Goal: Information Seeking & Learning: Find specific fact

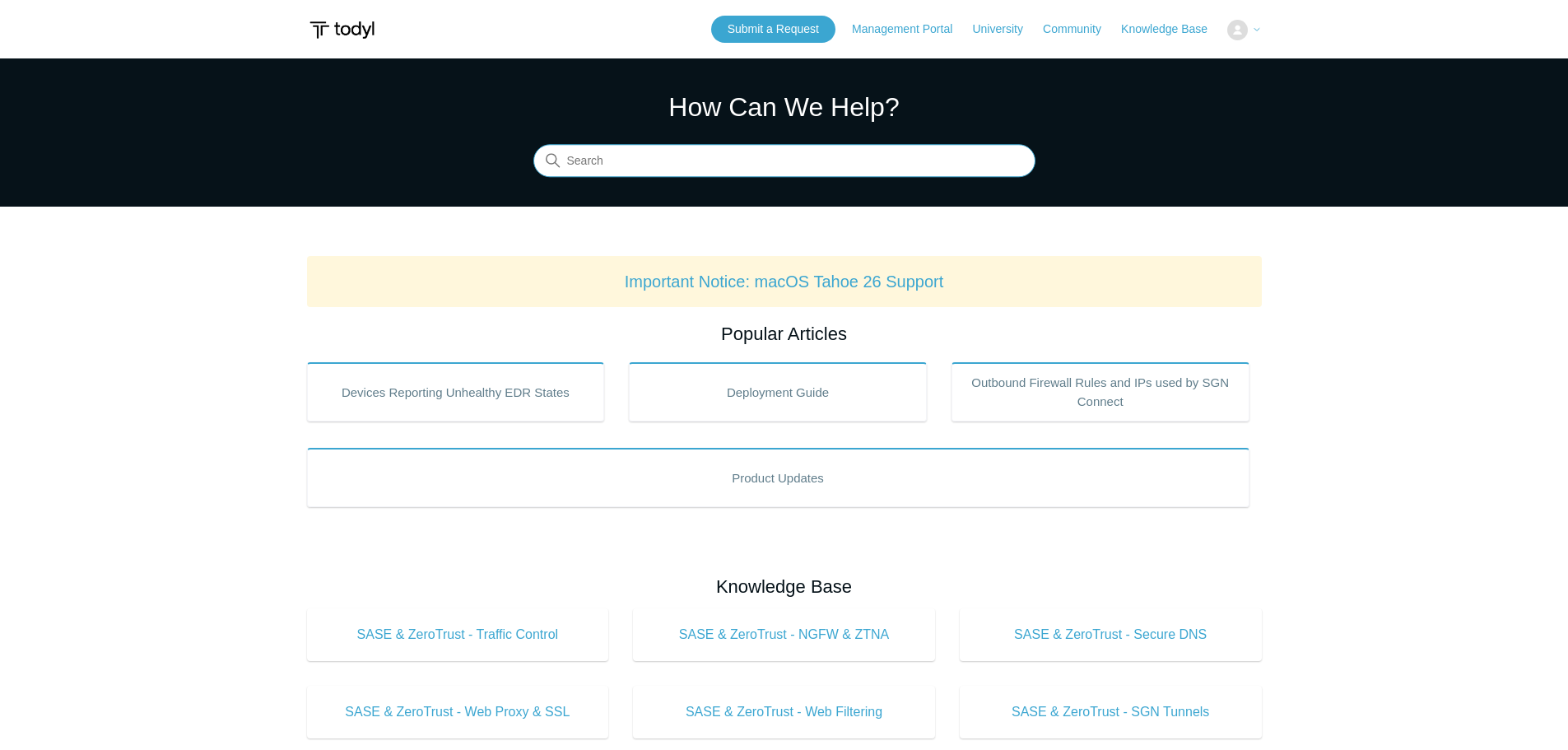
click at [688, 170] on input "Search" at bounding box center [785, 162] width 503 height 33
type input "local rdp"
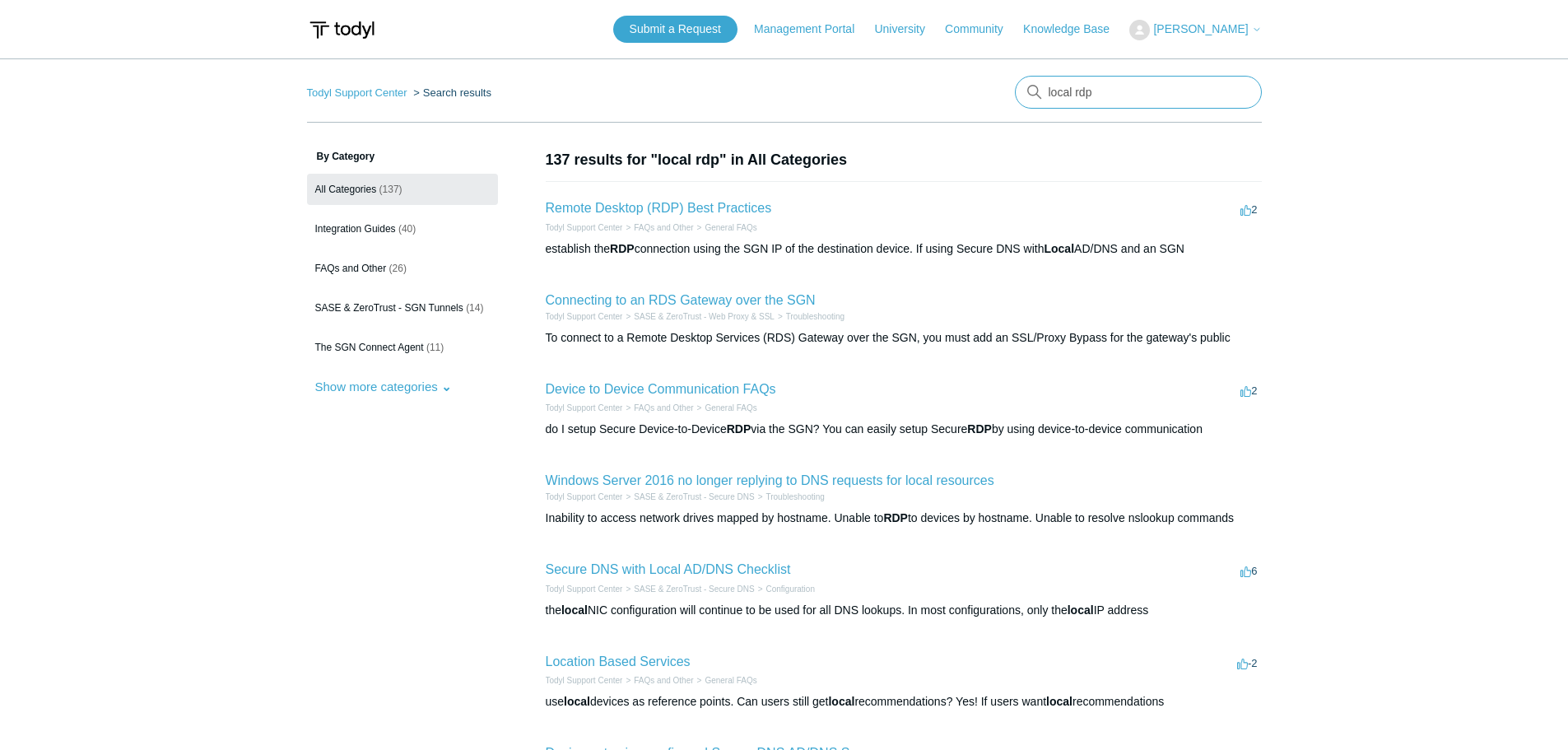
click at [1136, 96] on input "local rdp" at bounding box center [1139, 92] width 247 height 33
type input "sgn bypass"
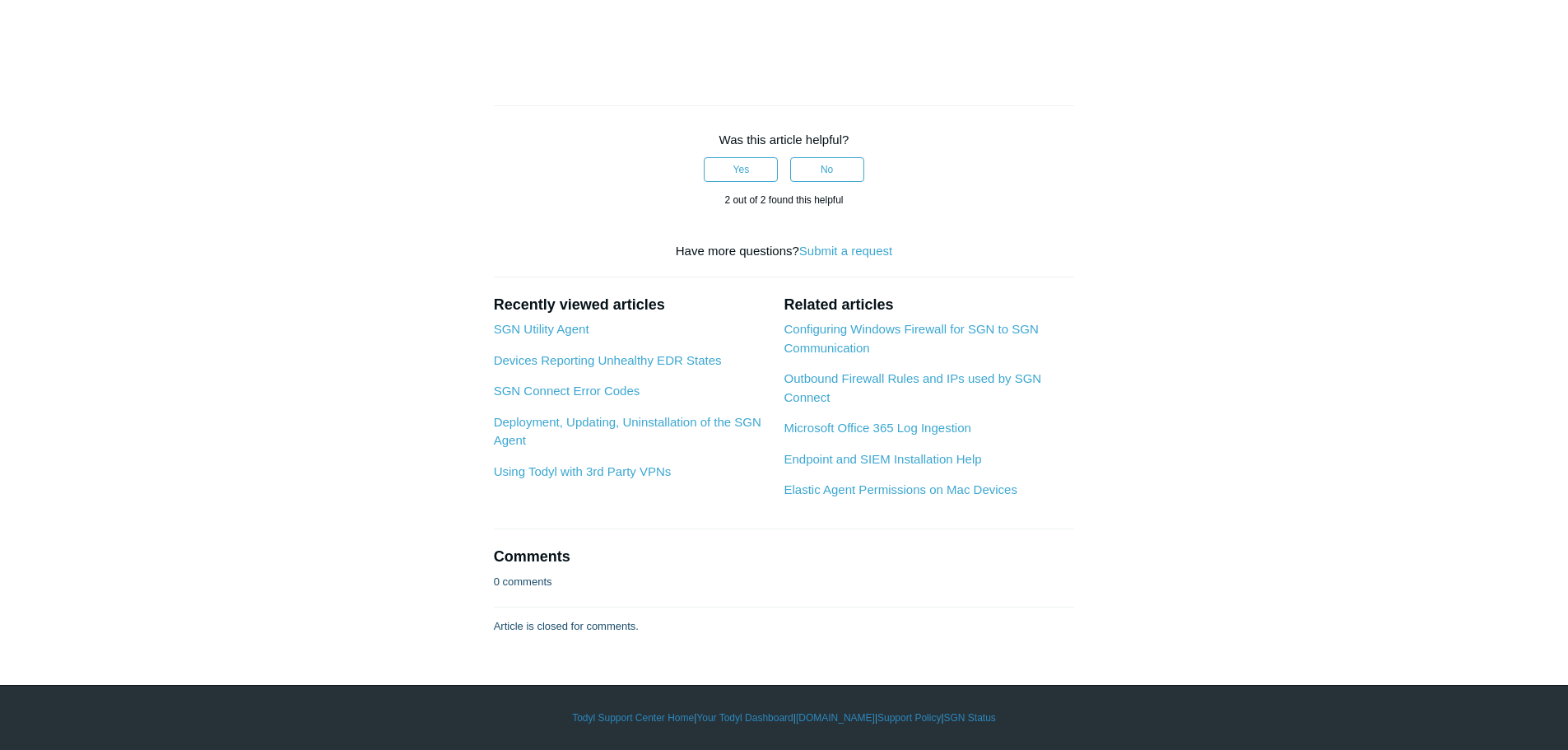
scroll to position [2551, 0]
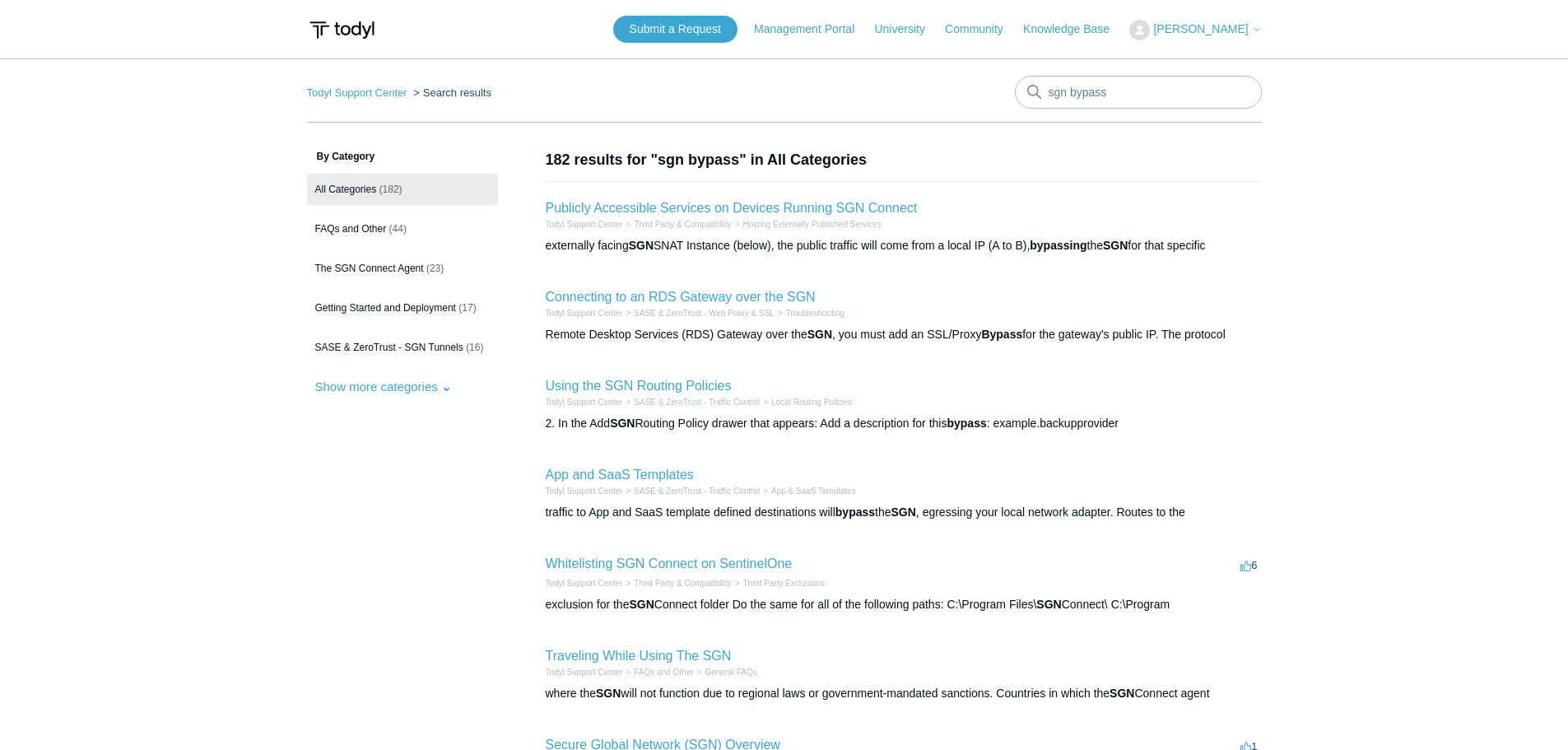
drag, startPoint x: 662, startPoint y: 386, endPoint x: 675, endPoint y: 396, distance: 16.4
click at [675, 396] on li "SASE & ZeroTrust - Traffic Control" at bounding box center [691, 402] width 137 height 13
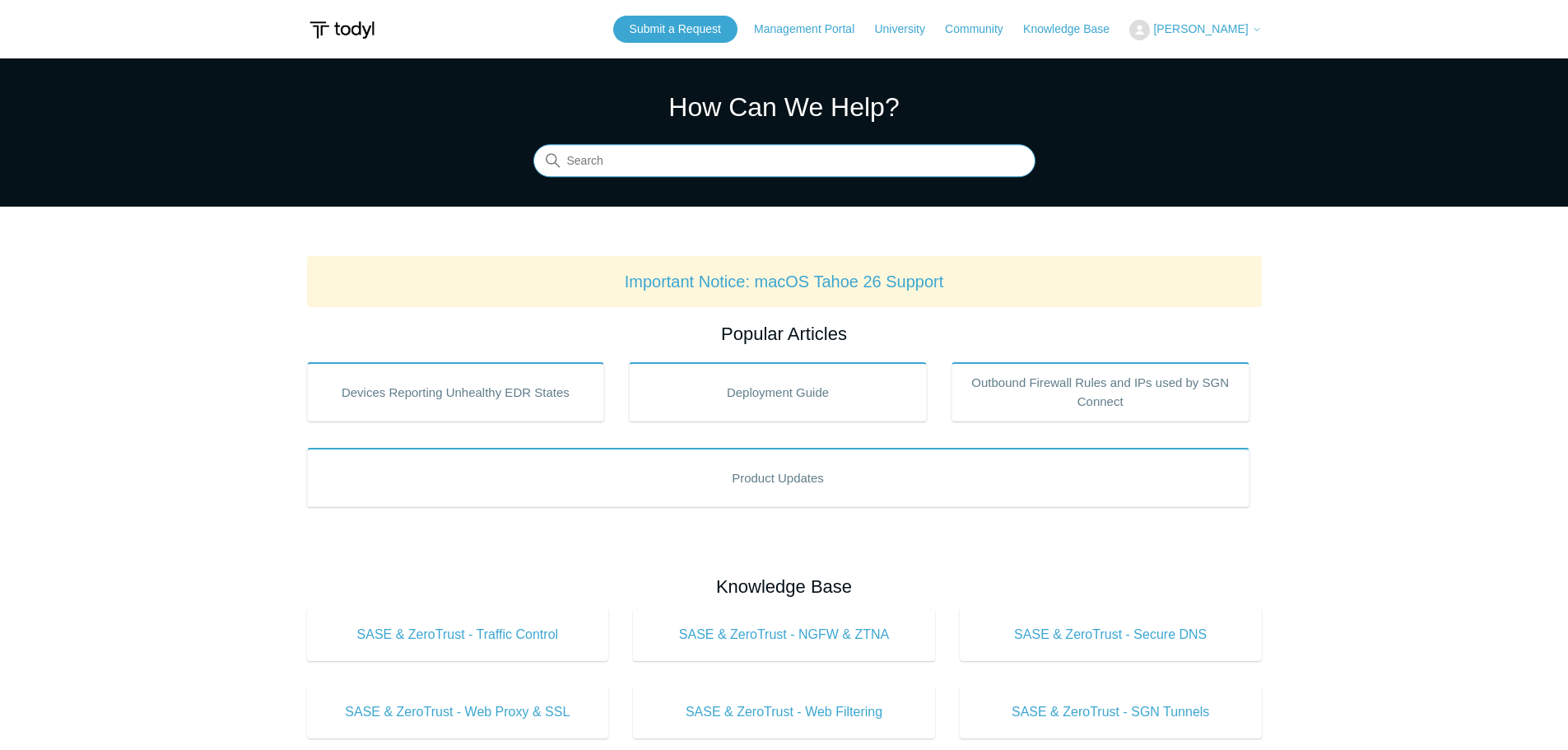
click at [736, 172] on input "Search" at bounding box center [785, 162] width 503 height 33
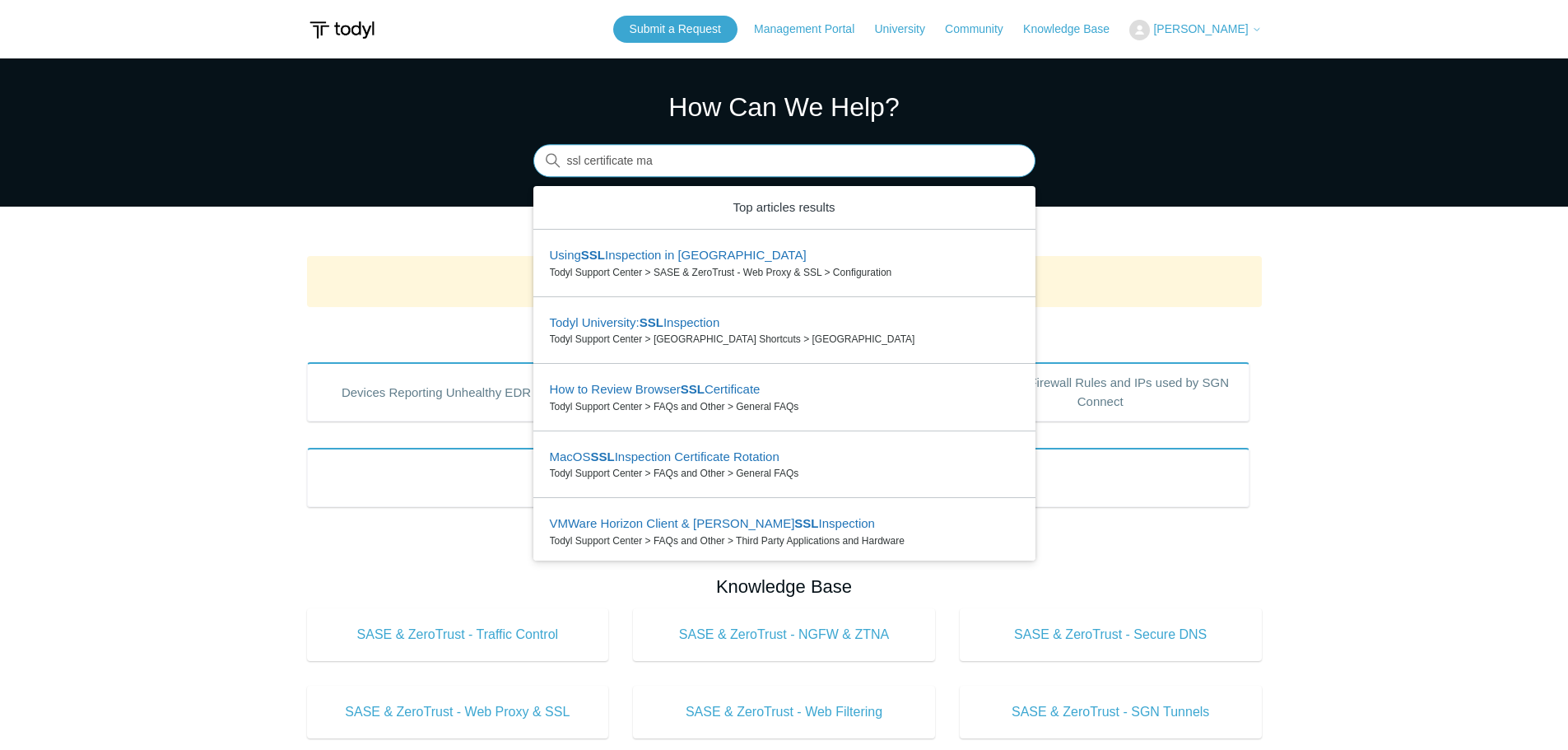
type input "ssl certificate mac"
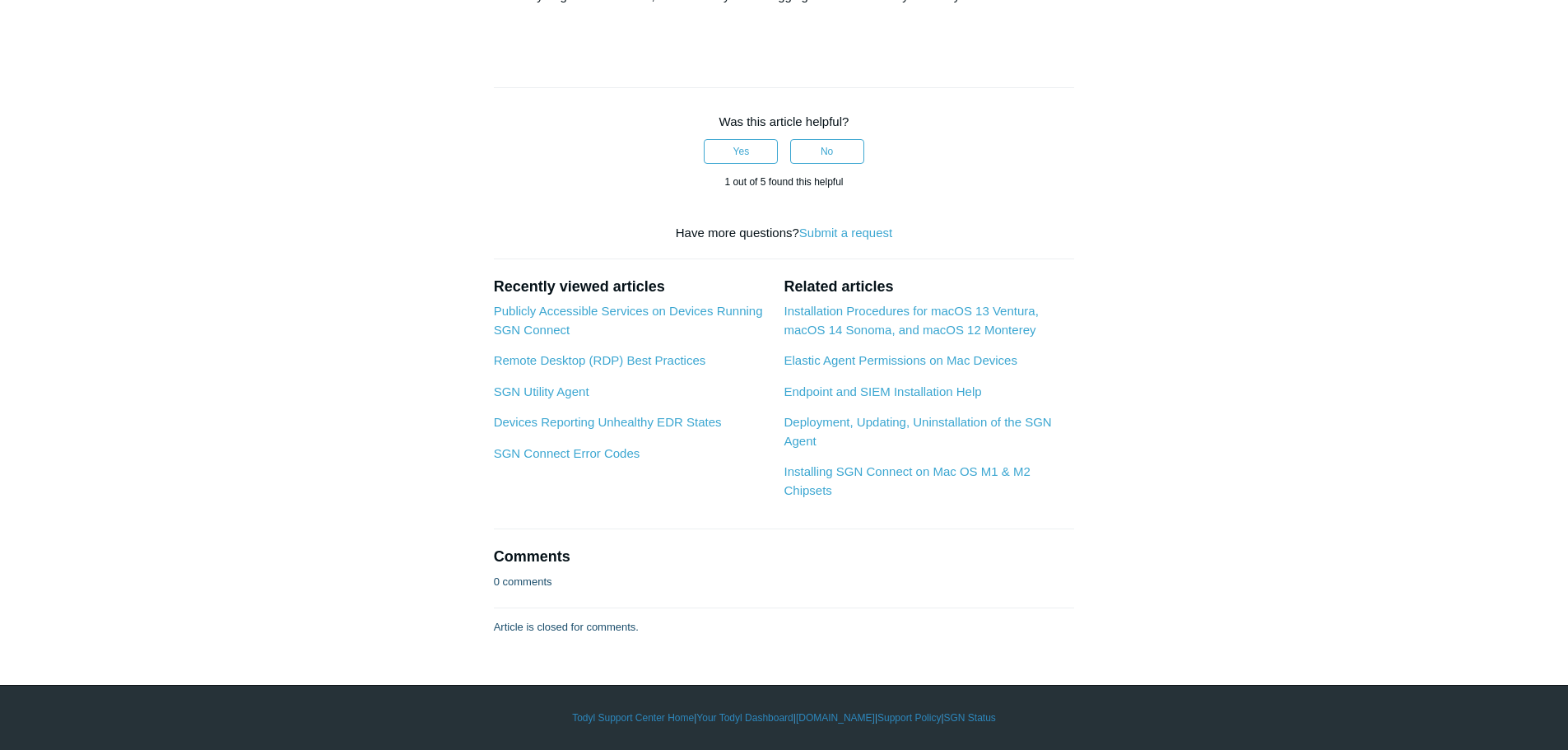
scroll to position [1975, 0]
drag, startPoint x: 531, startPoint y: 99, endPoint x: 1105, endPoint y: 415, distance: 655.2
copy div "Download the Todyl.net CA here: https://download.todyl.com/certs/Guardian_CA.ce…"
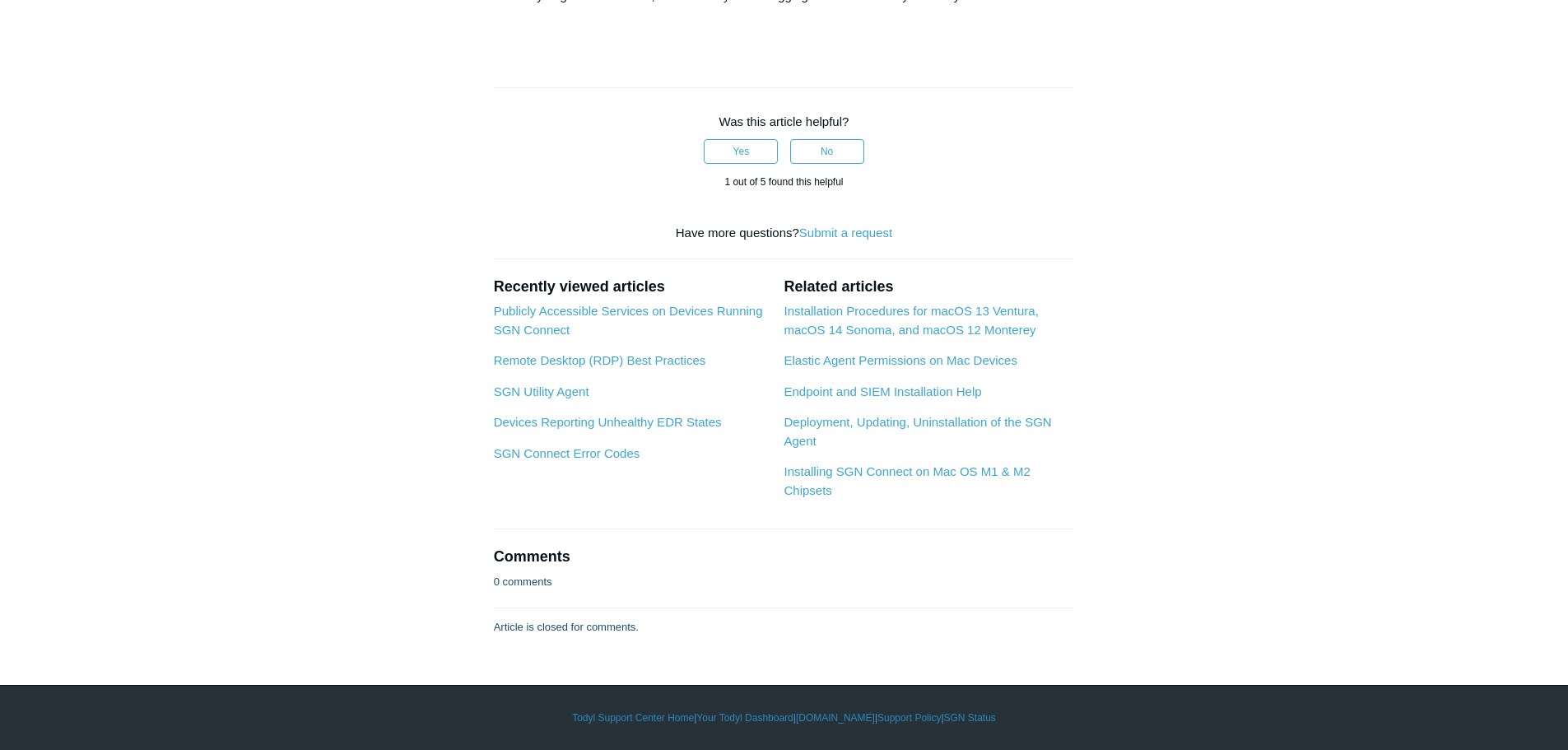
click at [1058, 37] on p at bounding box center [785, 28] width 581 height 20
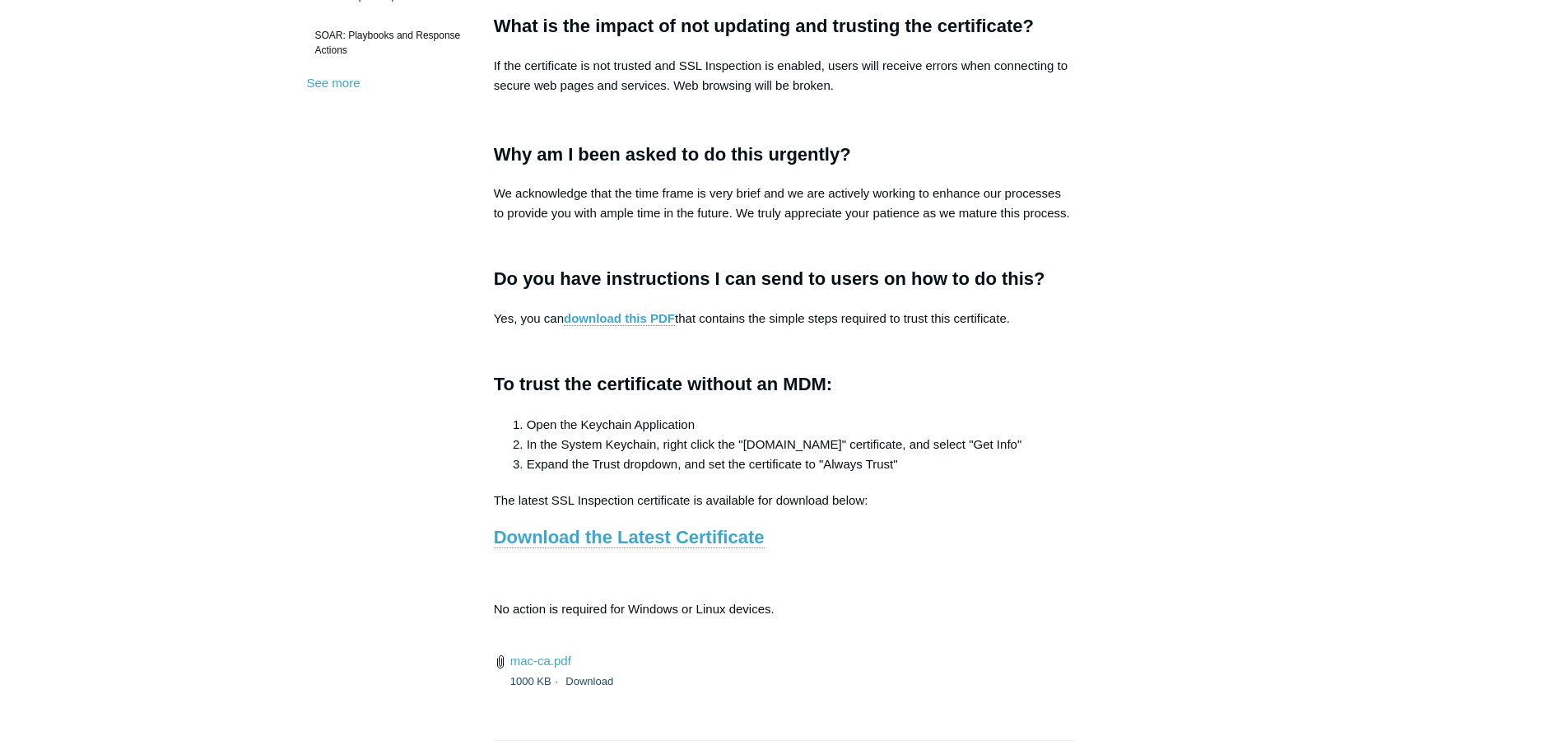
scroll to position [659, 0]
